Goal: Navigation & Orientation: Find specific page/section

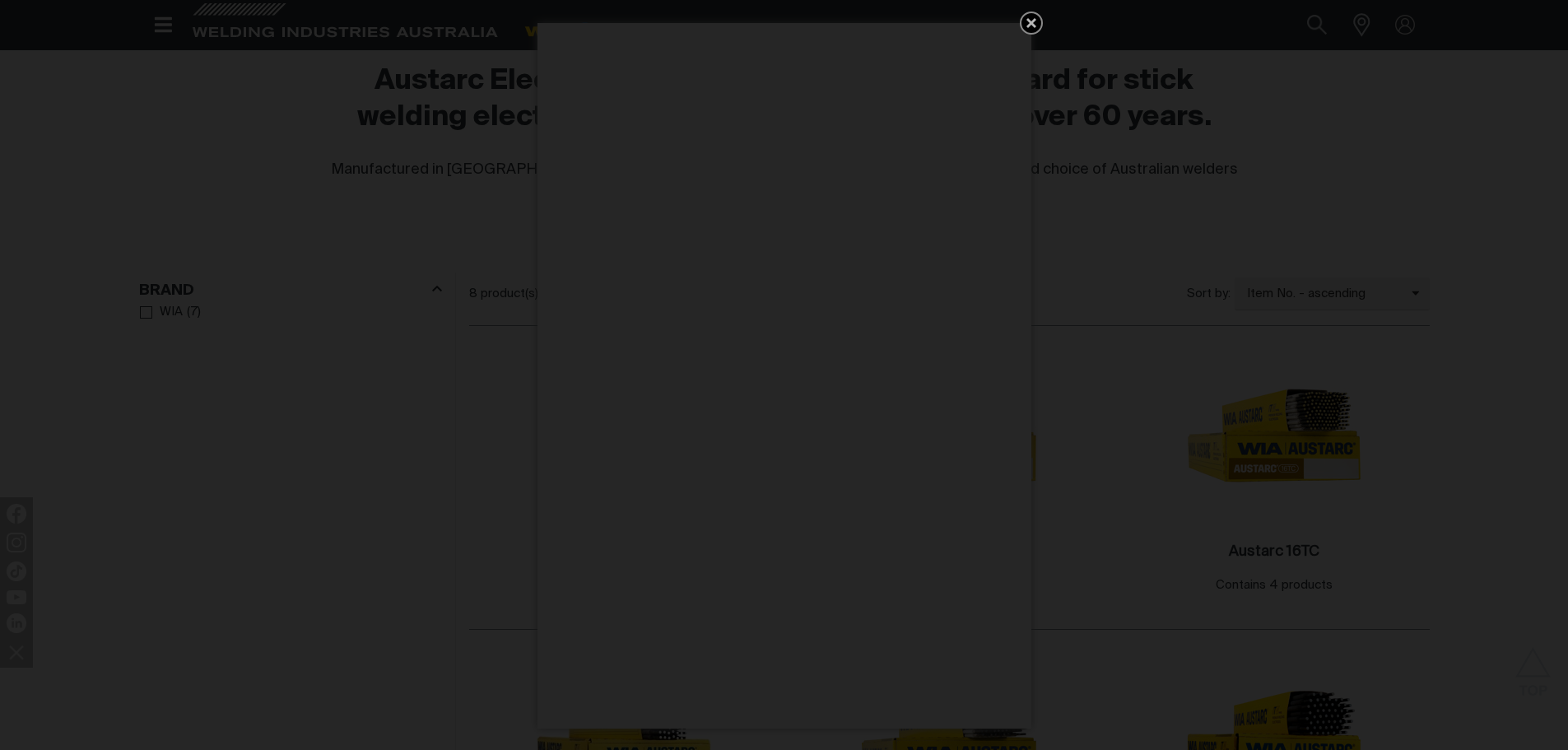
scroll to position [494, 0]
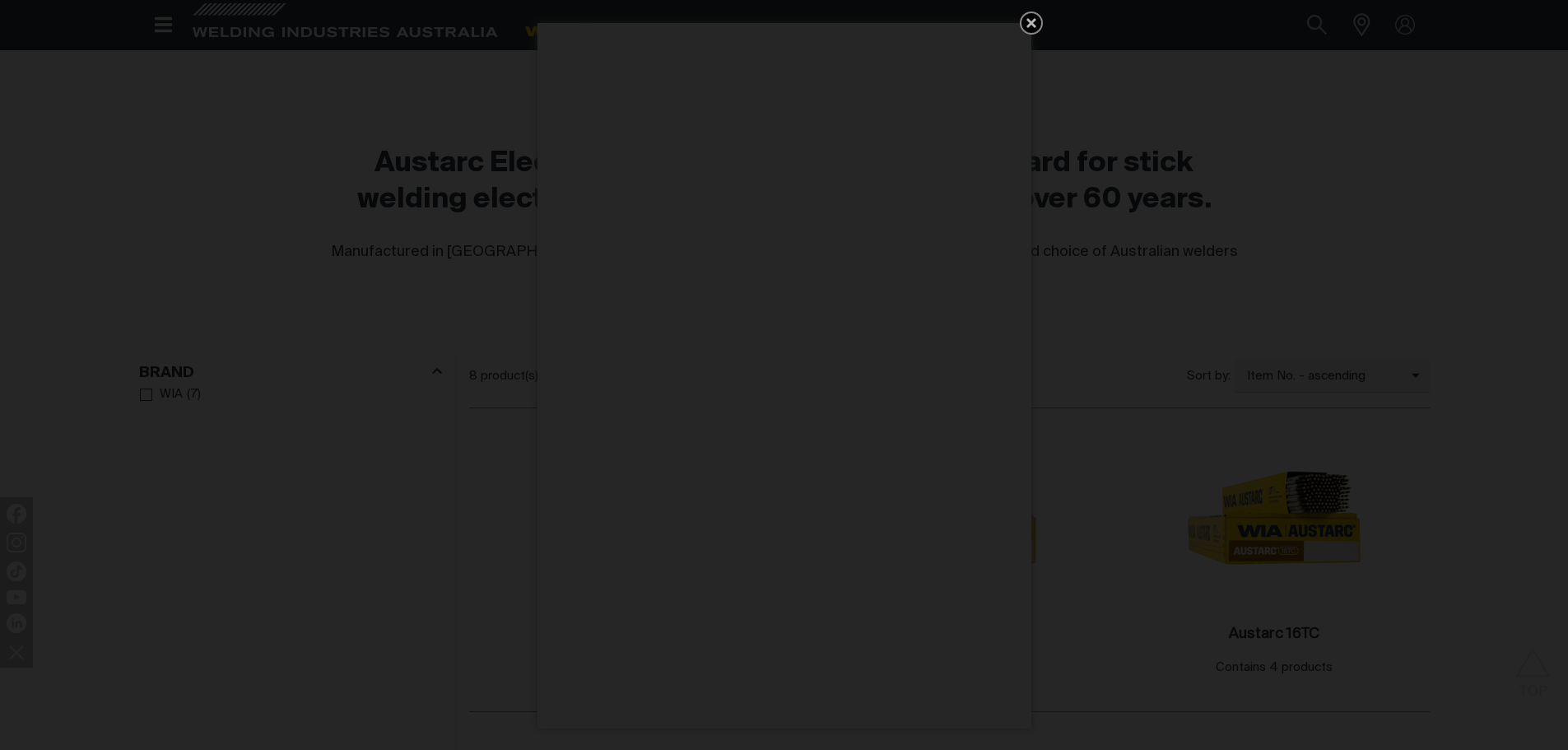
click at [1036, 14] on icon "Get 5 WIA Welding Guides Free!" at bounding box center [1031, 22] width 20 height 20
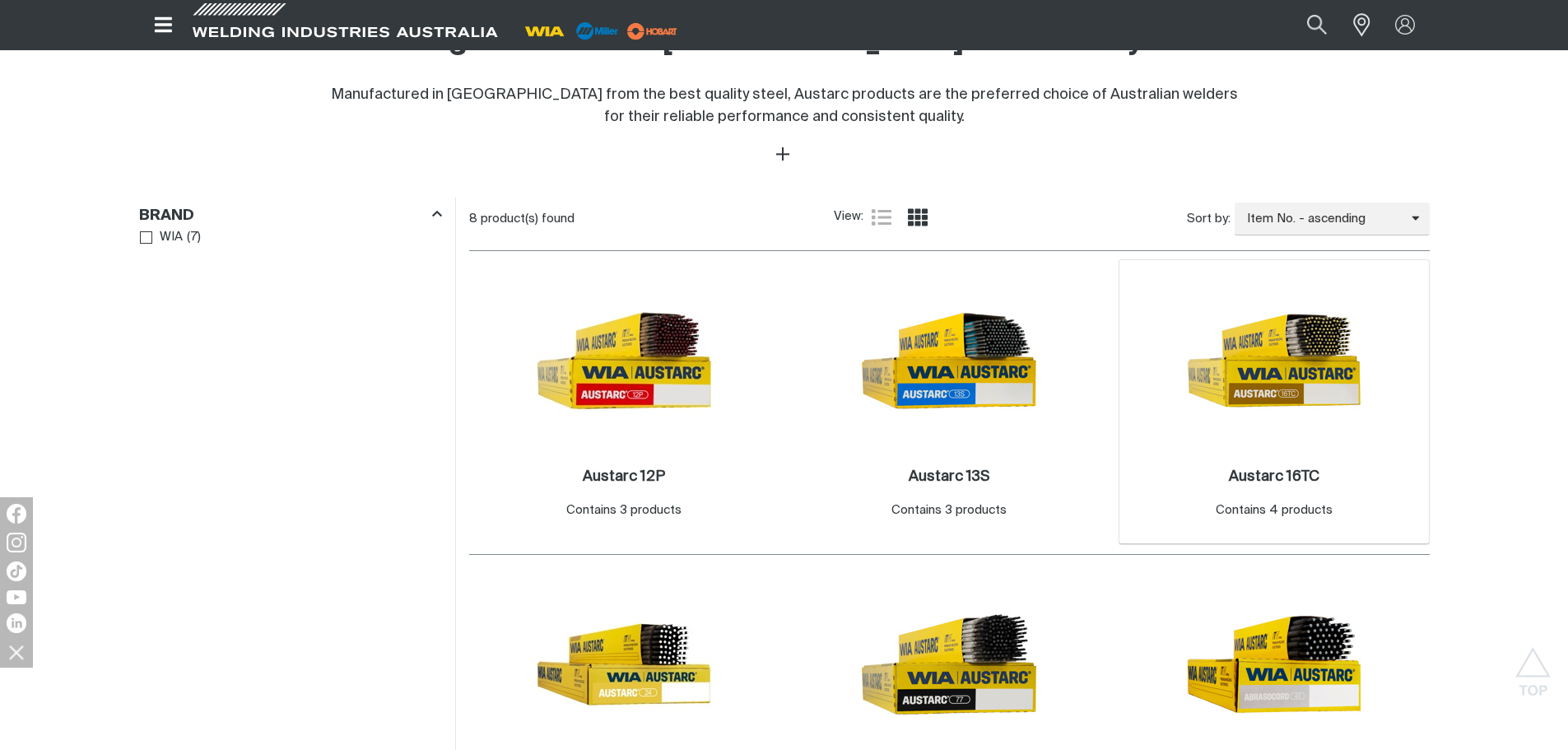
scroll to position [659, 0]
